Goal: Obtain resource: Download file/media

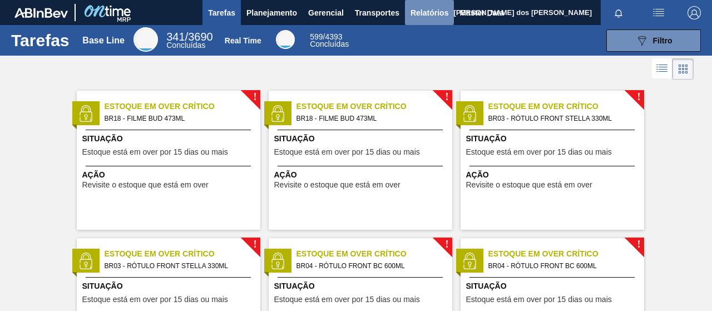
click at [416, 17] on span "Relatórios" at bounding box center [430, 12] width 38 height 13
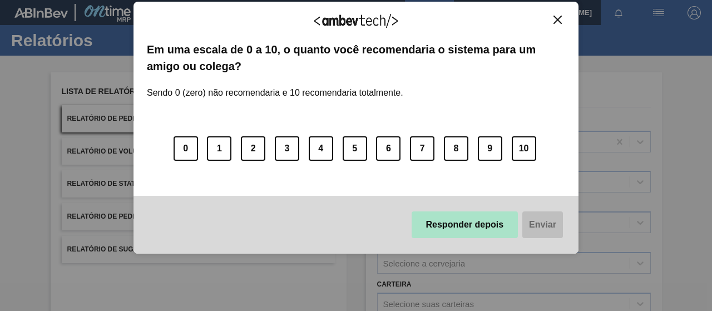
click at [480, 228] on button "Responder depois" at bounding box center [465, 224] width 107 height 27
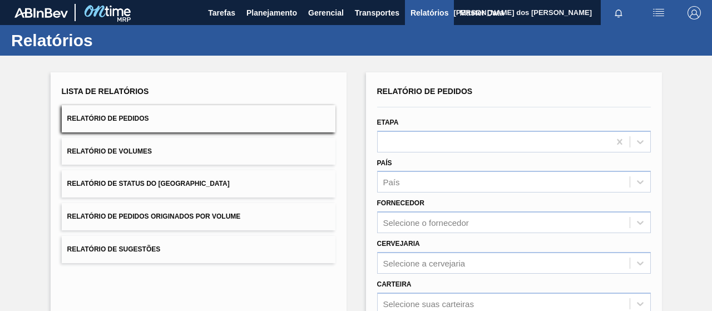
scroll to position [111, 0]
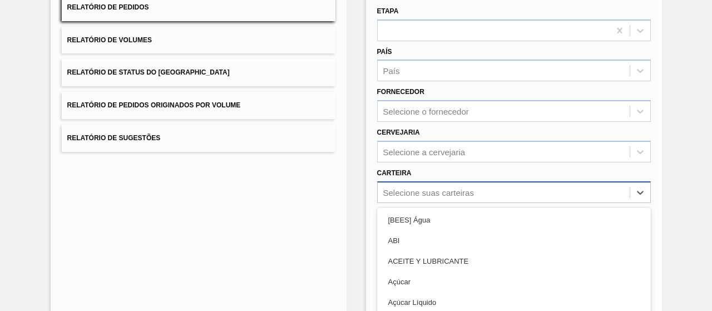
click at [455, 198] on div "option ACEITE Y LUBRICANTE focused, 3 of 101. 101 results available. Use Up and…" at bounding box center [514, 192] width 274 height 22
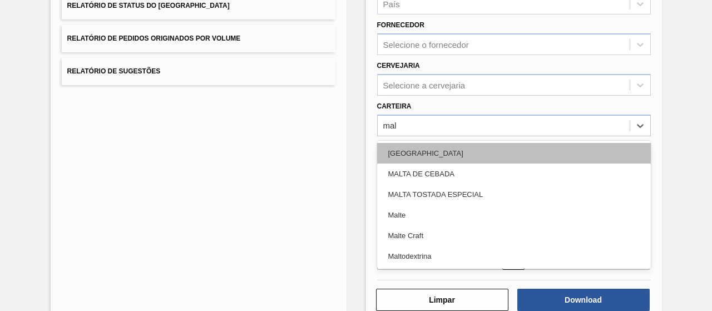
type input "malt"
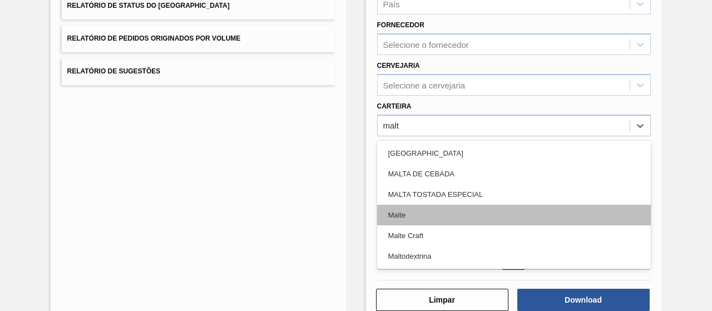
click at [459, 215] on div "Malte" at bounding box center [514, 215] width 274 height 21
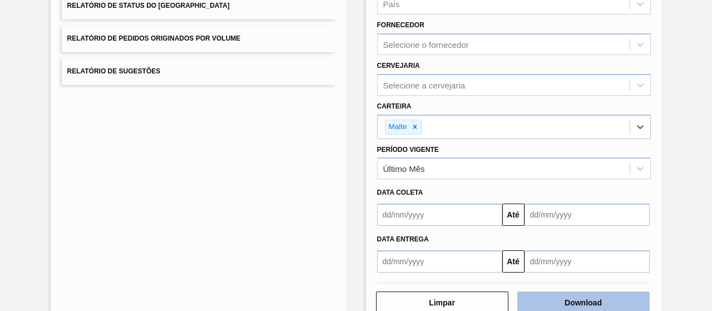
scroll to position [205, 0]
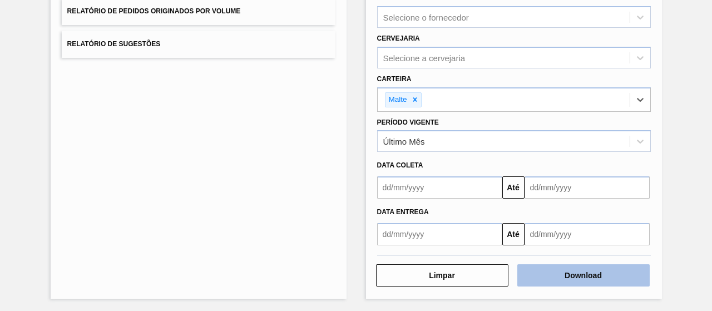
click at [587, 280] on button "Download" at bounding box center [584, 275] width 132 height 22
